Goal: Task Accomplishment & Management: Complete application form

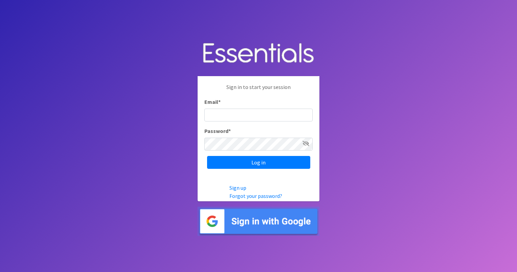
click at [215, 111] on input "Email *" at bounding box center [258, 115] width 108 height 13
type input "[EMAIL_ADDRESS][DOMAIN_NAME]"
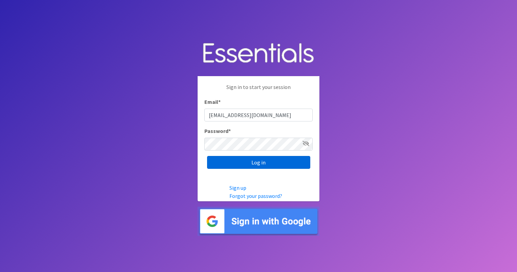
click at [260, 164] on input "Log in" at bounding box center [258, 162] width 103 height 13
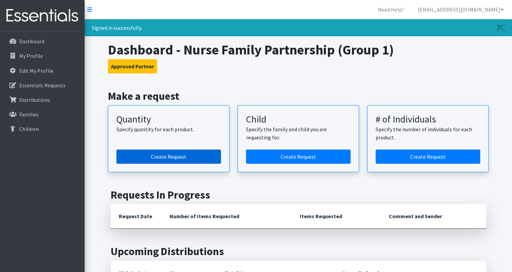
click at [180, 156] on link "Create Request" at bounding box center [168, 157] width 105 height 14
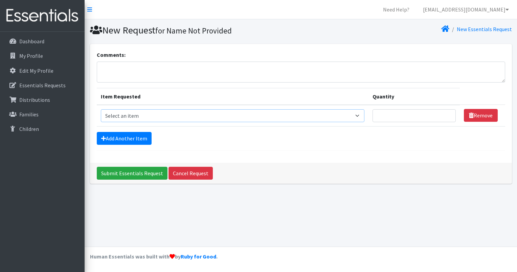
click at [364, 114] on select "Select an item Period Supplies: Mixed Kits (order by bag) Applicator-free tampo…" at bounding box center [233, 115] width 264 height 13
select select "1095"
click at [101, 109] on select "Select an item Period Supplies: Mixed Kits (order by bag) Applicator-free tampo…" at bounding box center [233, 115] width 264 height 13
click at [392, 116] on input "Quantity" at bounding box center [414, 115] width 83 height 13
type input "150"
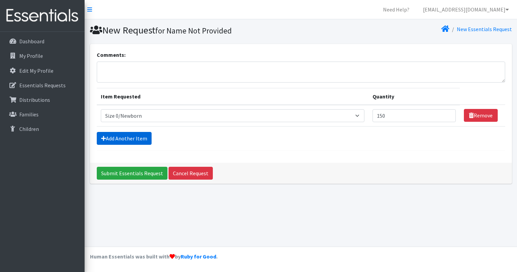
click at [125, 140] on link "Add Another Item" at bounding box center [124, 138] width 55 height 13
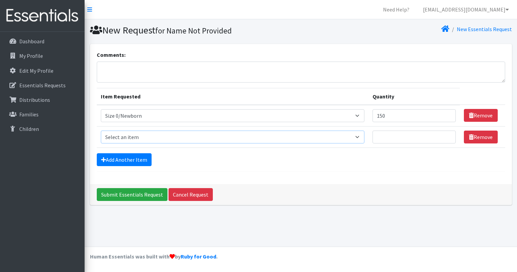
click at [359, 137] on select "Select an item Period Supplies: Mixed Kits (order by bag) Applicator-free tampo…" at bounding box center [233, 137] width 264 height 13
select select "1090"
click at [101, 131] on select "Select an item Period Supplies: Mixed Kits (order by bag) Applicator-free tampo…" at bounding box center [233, 137] width 264 height 13
click at [387, 137] on input "Quantity" at bounding box center [414, 137] width 83 height 13
type input "350"
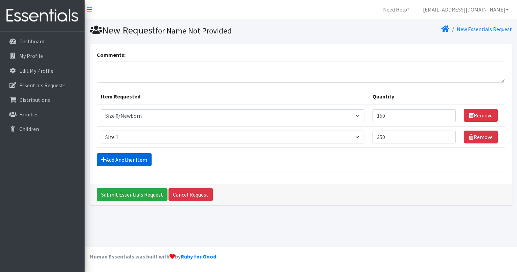
click at [116, 158] on link "Add Another Item" at bounding box center [124, 159] width 55 height 13
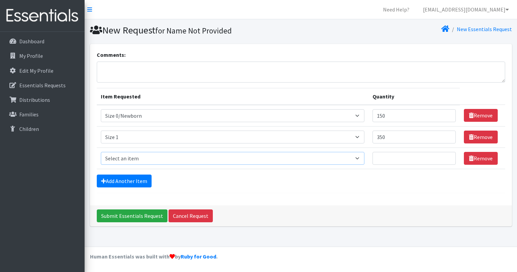
click at [362, 156] on select "Select an item Period Supplies: Mixed Kits (order by bag) Applicator-free tampo…" at bounding box center [233, 158] width 264 height 13
select select "1091"
click at [101, 152] on select "Select an item Period Supplies: Mixed Kits (order by bag) Applicator-free tampo…" at bounding box center [233, 158] width 264 height 13
click at [389, 156] on input "Quantity" at bounding box center [414, 158] width 83 height 13
type input "250"
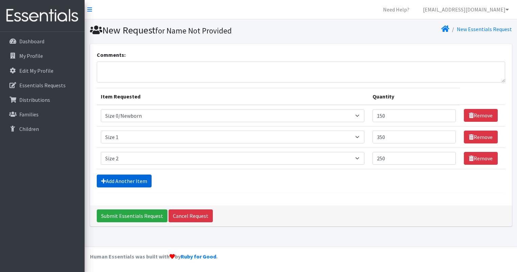
click at [133, 178] on link "Add Another Item" at bounding box center [124, 181] width 55 height 13
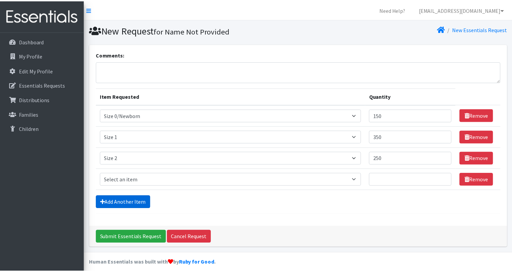
scroll to position [5, 0]
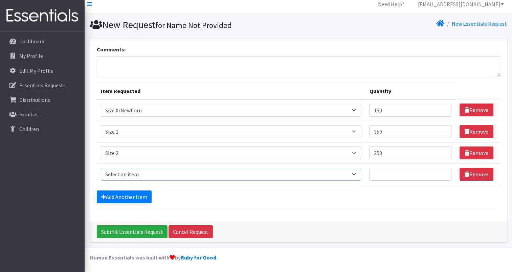
click at [358, 173] on select "Select an item Period Supplies: Mixed Kits (order by bag) Applicator-free tampo…" at bounding box center [231, 174] width 261 height 13
select select "1094"
click at [101, 168] on select "Select an item Period Supplies: Mixed Kits (order by bag) Applicator-free tampo…" at bounding box center [231, 174] width 261 height 13
click at [389, 171] on input "Quantity" at bounding box center [410, 174] width 82 height 13
type input "400"
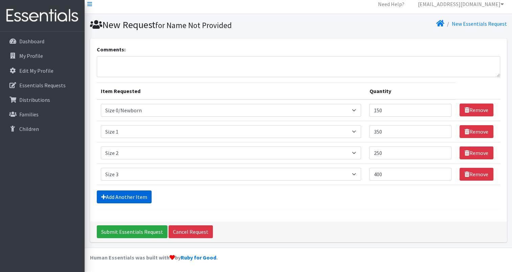
click at [121, 197] on link "Add Another Item" at bounding box center [124, 197] width 55 height 13
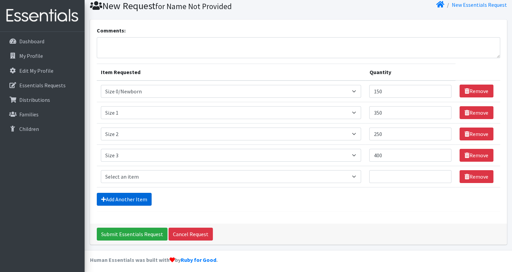
scroll to position [26, 0]
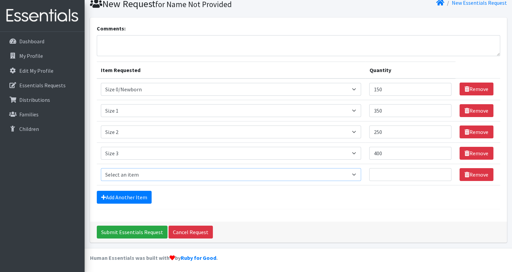
click at [356, 173] on select "Select an item Period Supplies: Mixed Kits (order by bag) Applicator-free tampo…" at bounding box center [231, 174] width 261 height 13
select select "1097"
click at [101, 168] on select "Select an item Period Supplies: Mixed Kits (order by bag) Applicator-free tampo…" at bounding box center [231, 174] width 261 height 13
click at [387, 174] on input "Quantity" at bounding box center [410, 174] width 82 height 13
type input "900"
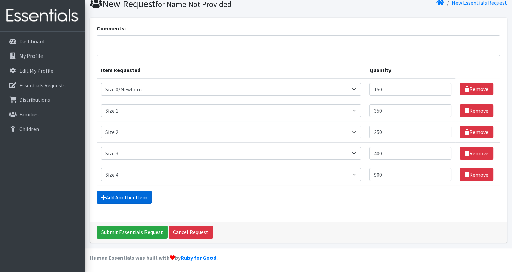
click at [114, 199] on link "Add Another Item" at bounding box center [124, 197] width 55 height 13
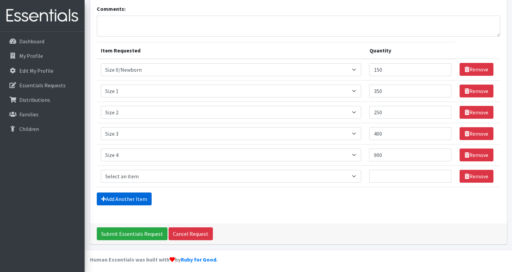
scroll to position [48, 0]
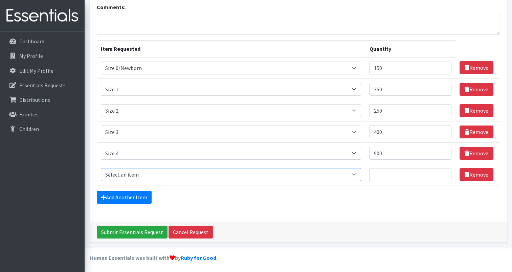
click at [360, 172] on select "Select an item Period Supplies: Mixed Kits (order by bag) Applicator-free tampo…" at bounding box center [231, 174] width 261 height 13
select select "1098"
click at [101, 168] on select "Select an item Period Supplies: Mixed Kits (order by bag) Applicator-free tampo…" at bounding box center [231, 174] width 261 height 13
click at [381, 170] on input "Quantity" at bounding box center [410, 174] width 82 height 13
type input "250"
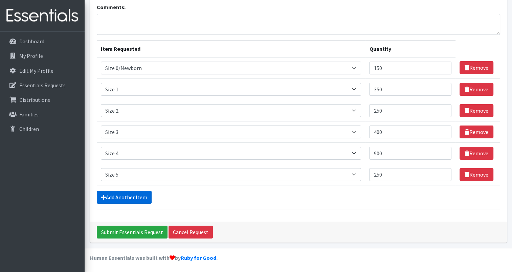
click at [135, 200] on link "Add Another Item" at bounding box center [124, 197] width 55 height 13
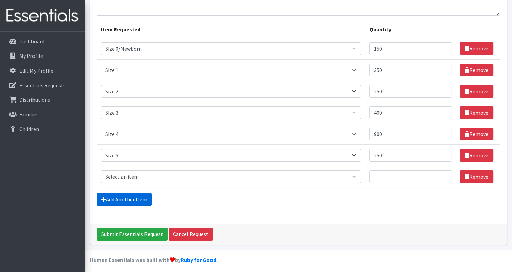
scroll to position [69, 0]
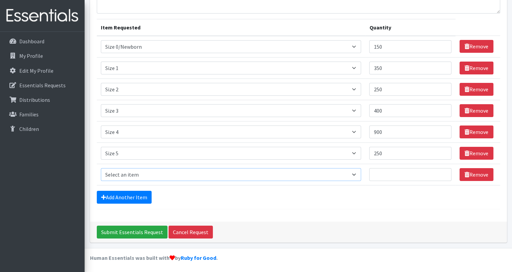
click at [359, 171] on select "Select an item Period Supplies: Mixed Kits (order by bag) Applicator-free tampo…" at bounding box center [231, 174] width 261 height 13
select select "1100"
click at [101, 168] on select "Select an item Period Supplies: Mixed Kits (order by bag) Applicator-free tampo…" at bounding box center [231, 174] width 261 height 13
click at [391, 175] on input "Quantity" at bounding box center [410, 174] width 82 height 13
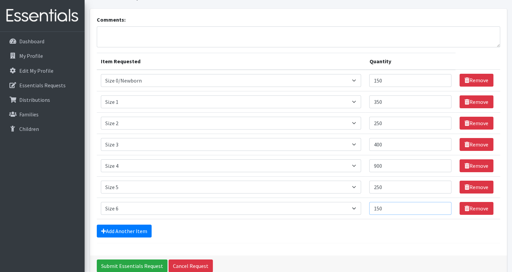
type input "150"
click at [107, 31] on textarea "Comments:" at bounding box center [299, 36] width 404 height 21
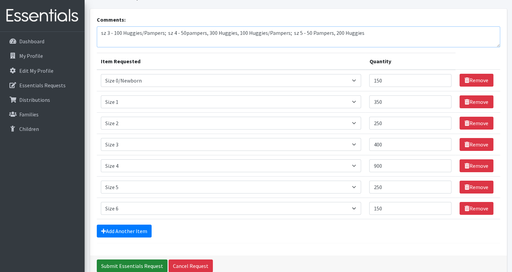
type textarea "sz 3 - 100 Huggies/Pampers; sz 4 - 50pampers, 300 Huggies, 100 Huggies/Pampers;…"
click at [130, 265] on input "Submit Essentials Request" at bounding box center [132, 266] width 71 height 13
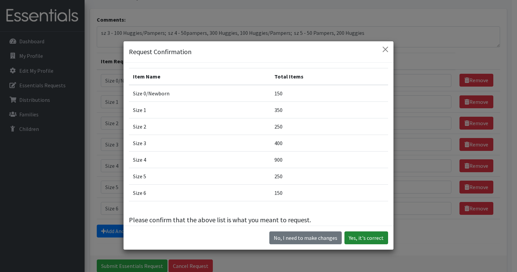
click at [367, 238] on button "Yes, it's correct" at bounding box center [367, 238] width 44 height 13
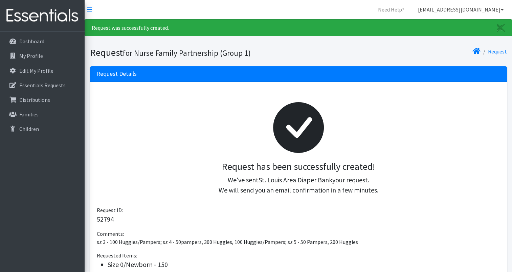
click at [502, 8] on icon at bounding box center [502, 9] width 3 height 5
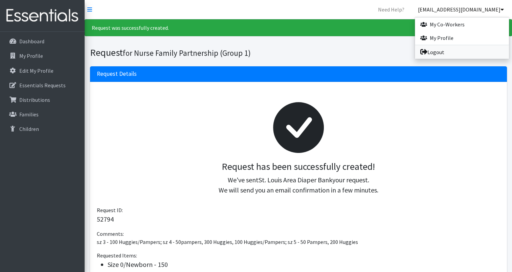
click at [432, 51] on link "Logout" at bounding box center [462, 52] width 94 height 14
